Goal: Check status: Check status

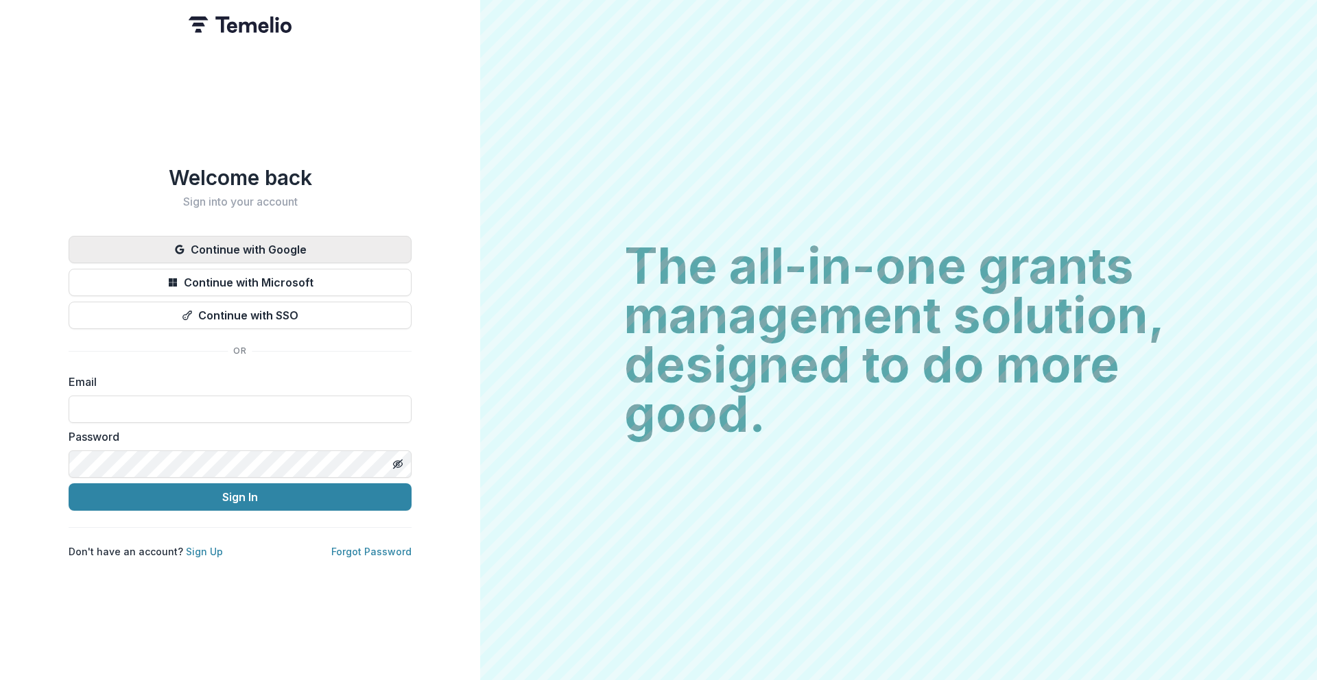
click at [282, 249] on button "Continue with Google" at bounding box center [240, 249] width 343 height 27
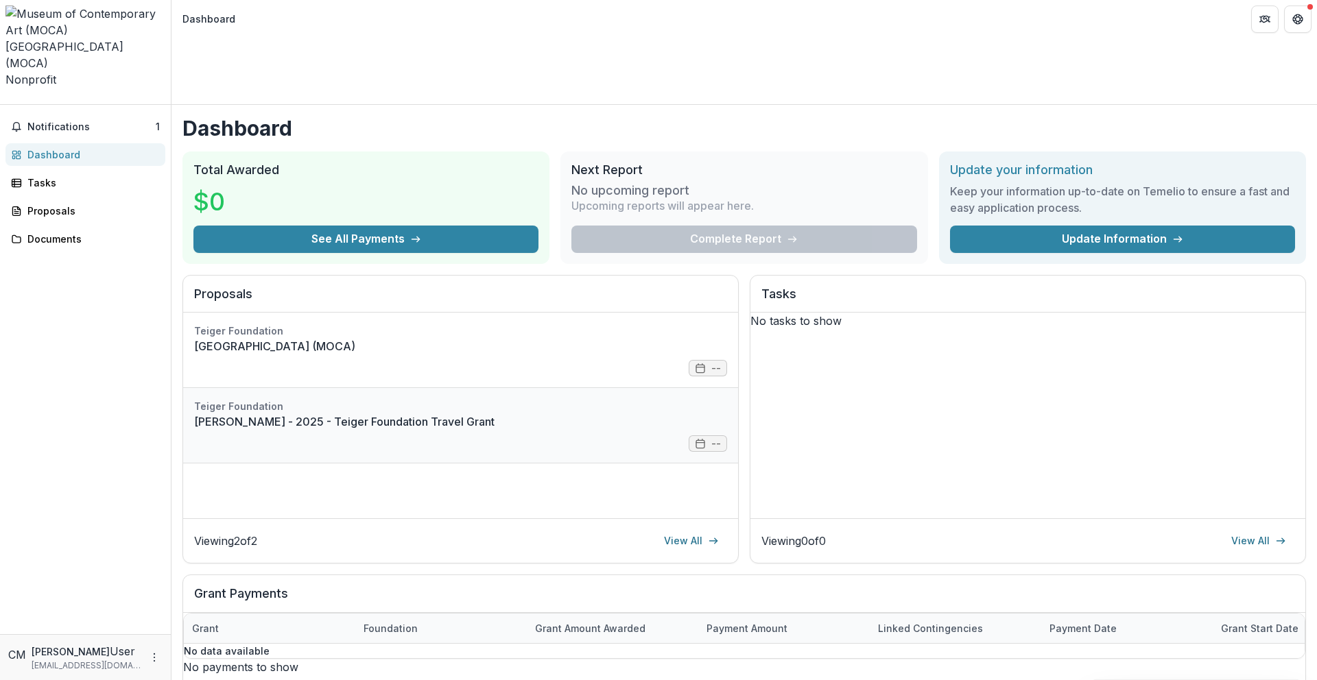
click at [408, 414] on link "[PERSON_NAME] - 2025 - Teiger Foundation Travel Grant" at bounding box center [460, 422] width 533 height 16
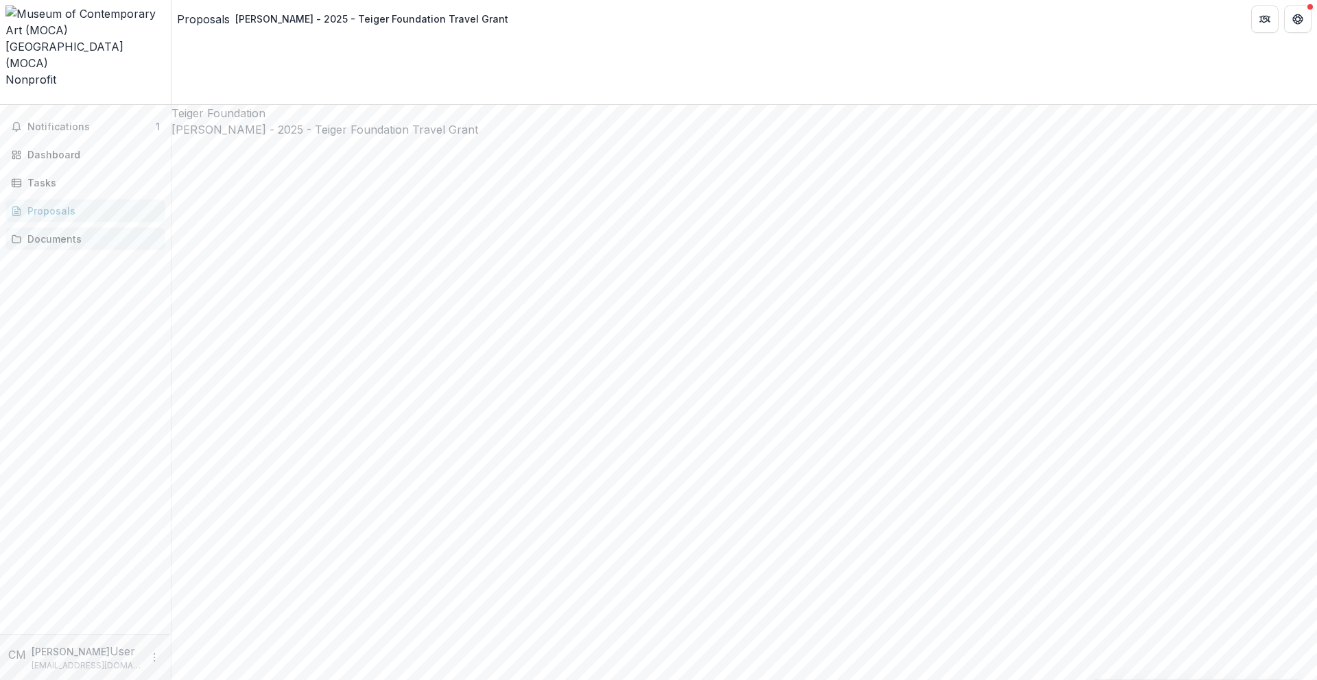
click at [65, 232] on div "Documents" at bounding box center [90, 239] width 127 height 14
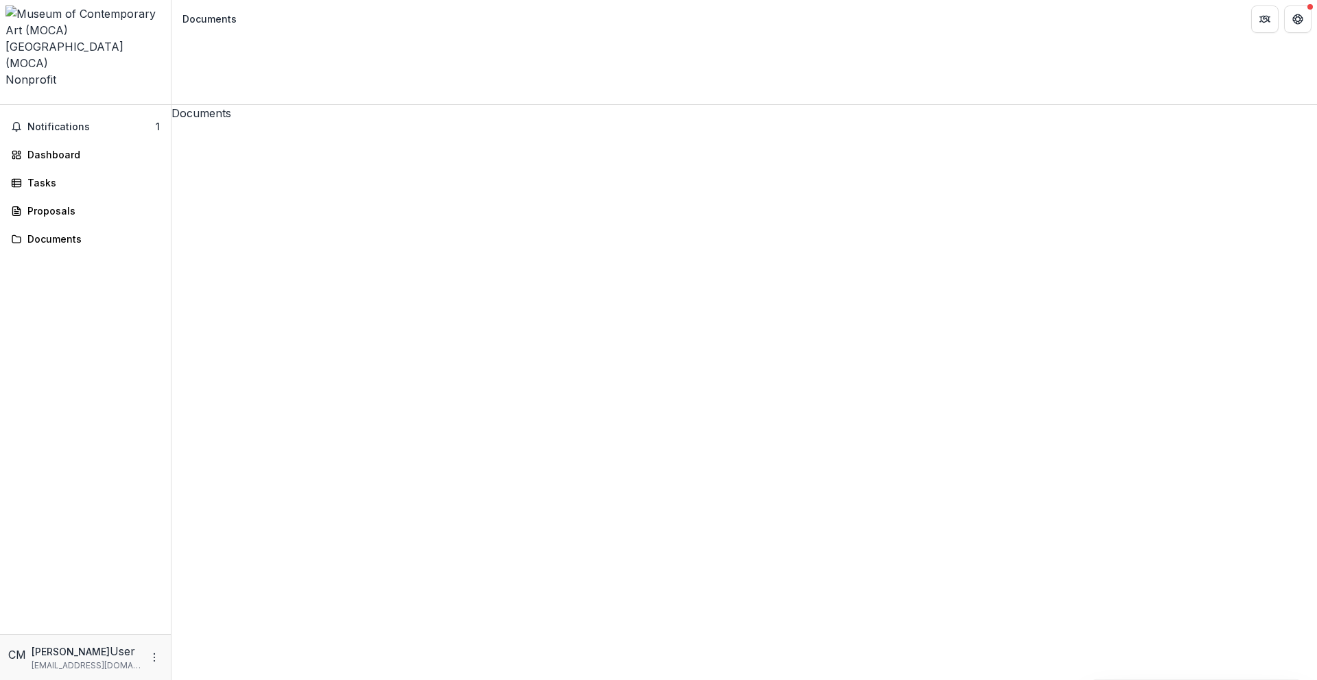
click at [43, 121] on span "Notifications" at bounding box center [91, 127] width 128 height 12
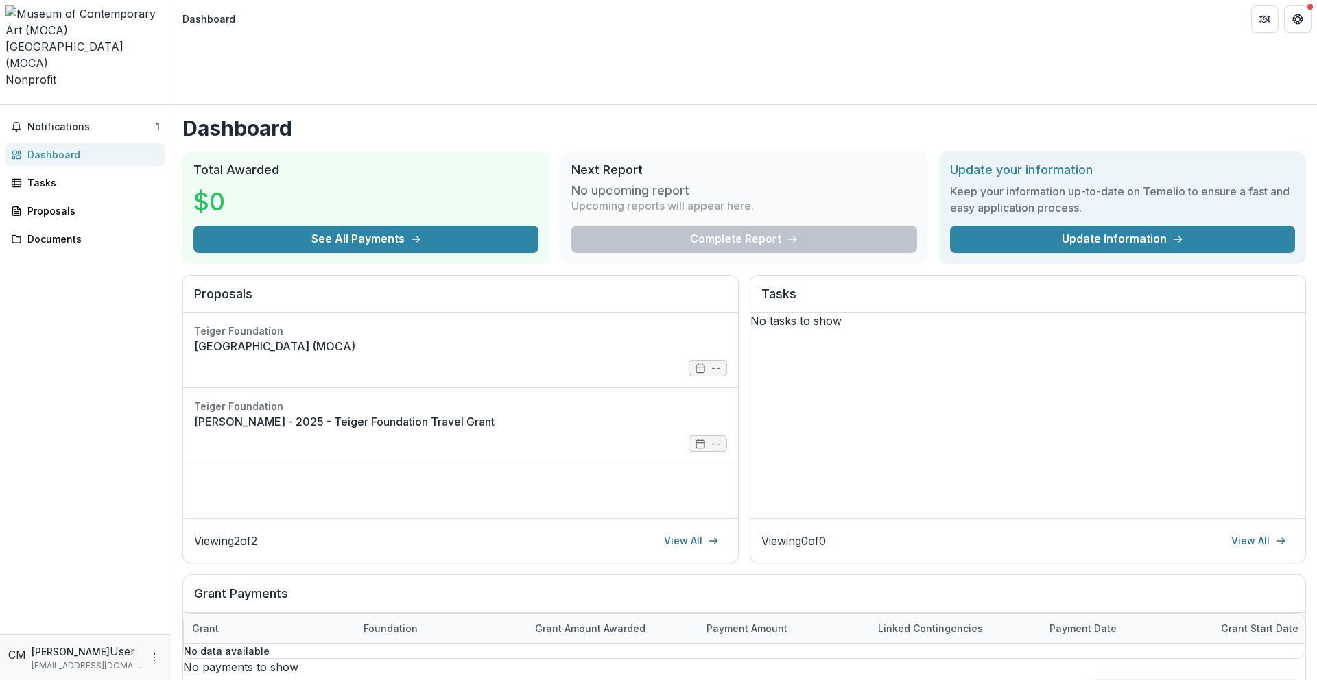
click at [510, 116] on h1 "Dashboard" at bounding box center [744, 128] width 1124 height 25
